Goal: Information Seeking & Learning: Learn about a topic

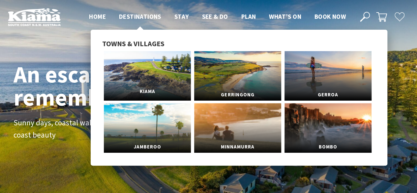
click at [157, 69] on link "Kiama" at bounding box center [147, 75] width 87 height 49
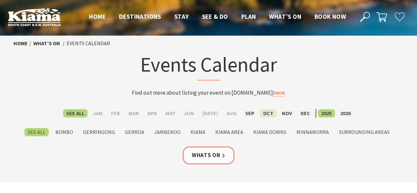
click at [264, 114] on label "Oct" at bounding box center [268, 113] width 17 height 8
click at [0, 0] on input "Oct" at bounding box center [0, 0] width 0 height 0
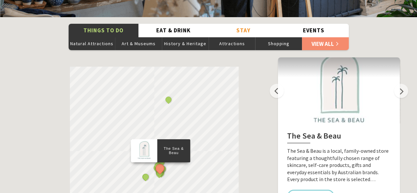
scroll to position [1188, 0]
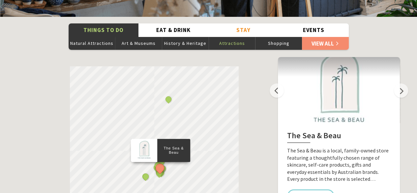
click at [235, 37] on button "Attractions" at bounding box center [231, 43] width 47 height 13
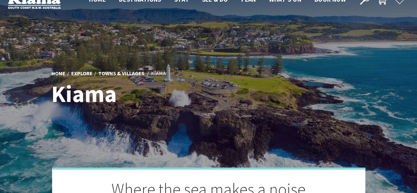
scroll to position [0, 0]
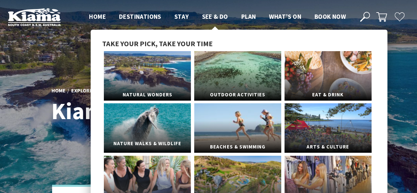
click at [162, 123] on link "Nature Walks & Wildlife" at bounding box center [147, 127] width 87 height 49
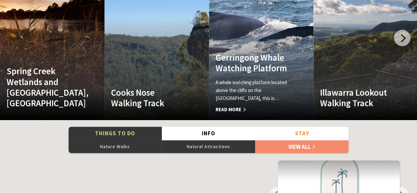
scroll to position [1337, 0]
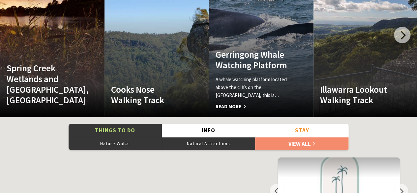
click at [239, 104] on span "Read More" at bounding box center [252, 106] width 75 height 8
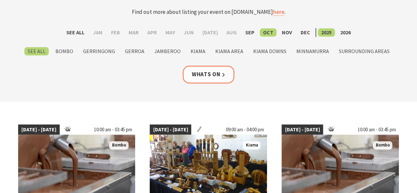
scroll to position [81, 0]
click at [200, 51] on label "Kiama" at bounding box center [197, 51] width 21 height 8
click at [0, 0] on input "Kiama" at bounding box center [0, 0] width 0 height 0
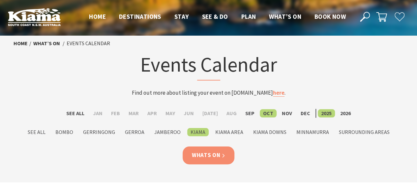
click at [210, 153] on link "Whats On" at bounding box center [208, 154] width 52 height 17
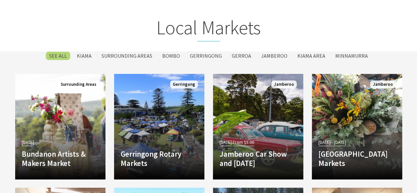
scroll to position [1014, 0]
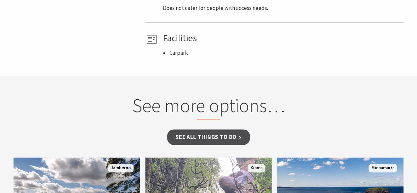
scroll to position [417, 0]
